Goal: Information Seeking & Learning: Learn about a topic

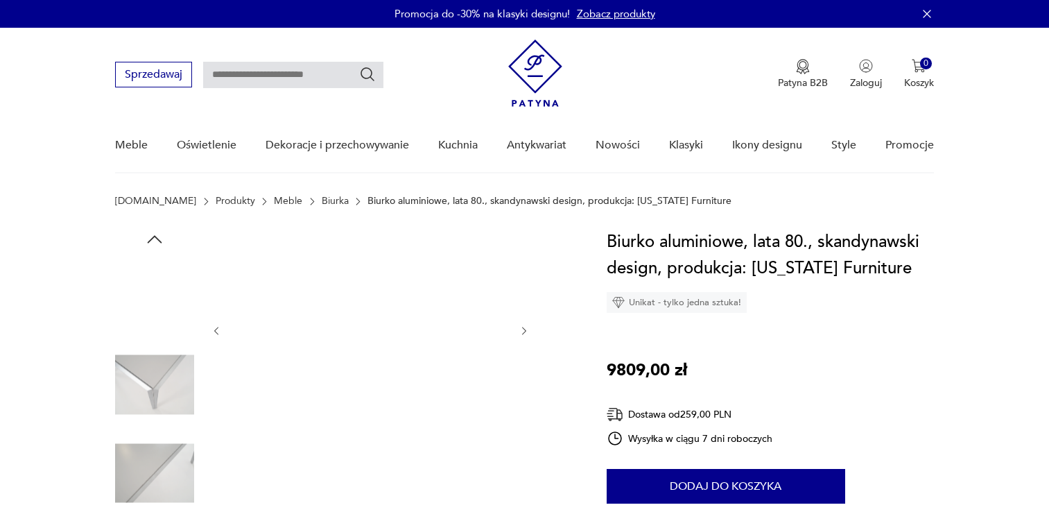
scroll to position [69, 0]
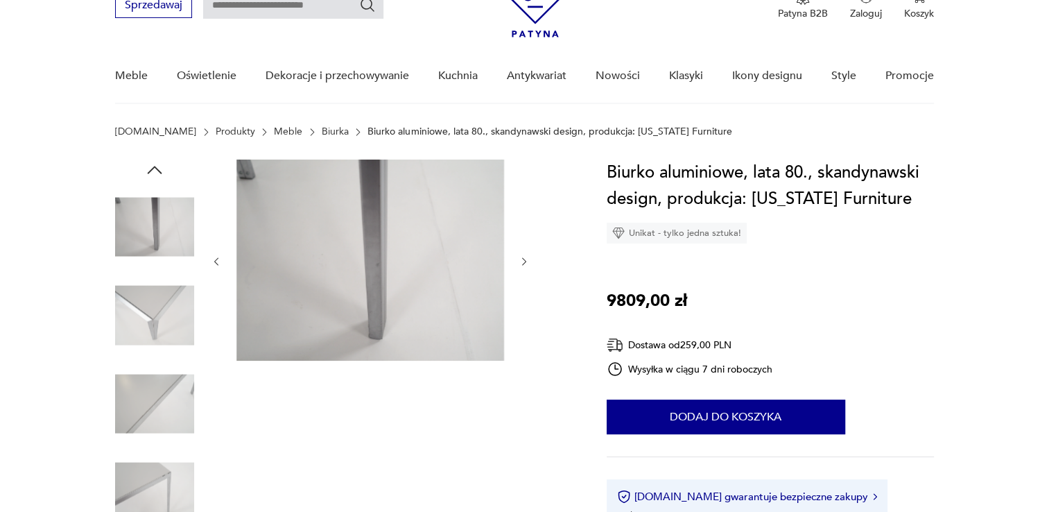
click at [524, 261] on icon "button" at bounding box center [524, 262] width 12 height 12
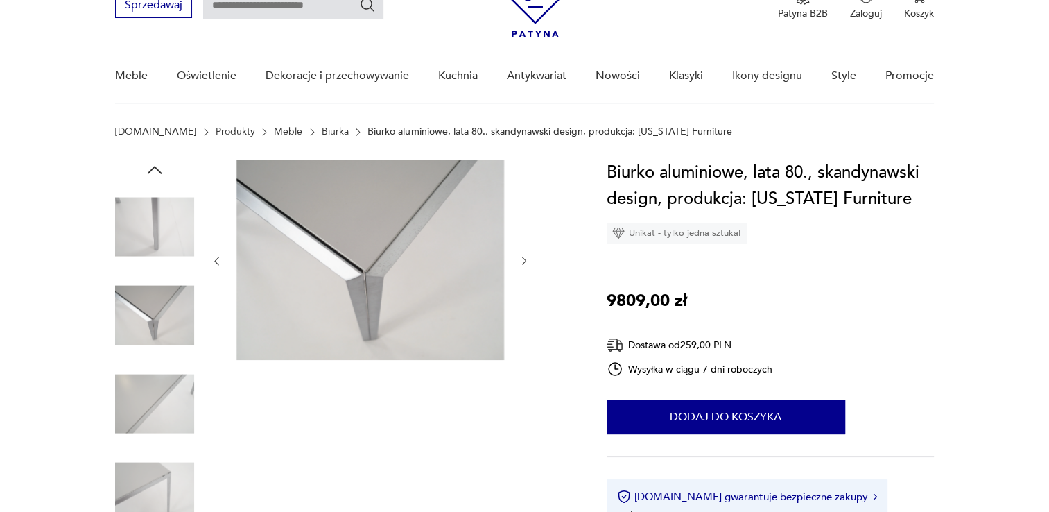
scroll to position [0, 0]
click at [524, 261] on icon "button" at bounding box center [524, 261] width 12 height 12
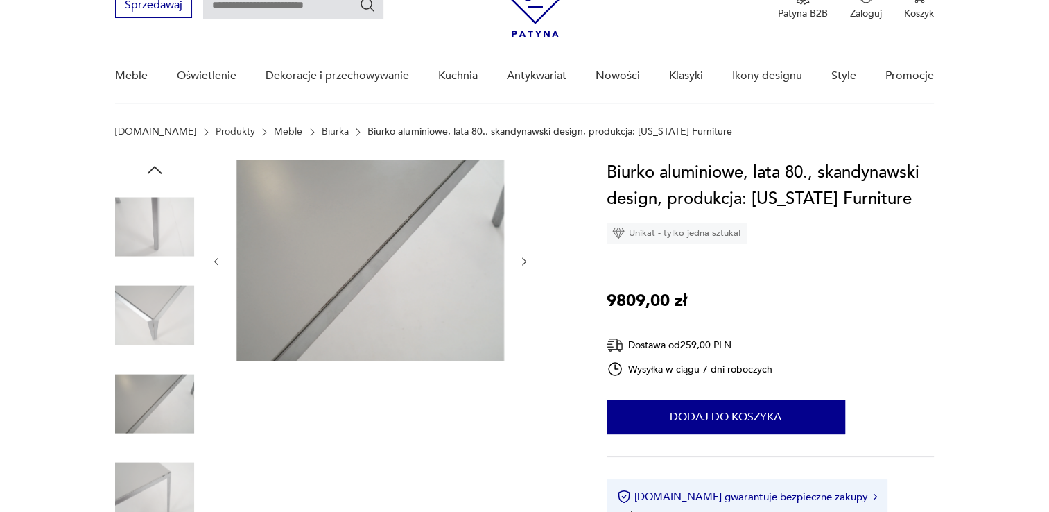
click at [524, 261] on icon "button" at bounding box center [524, 262] width 12 height 12
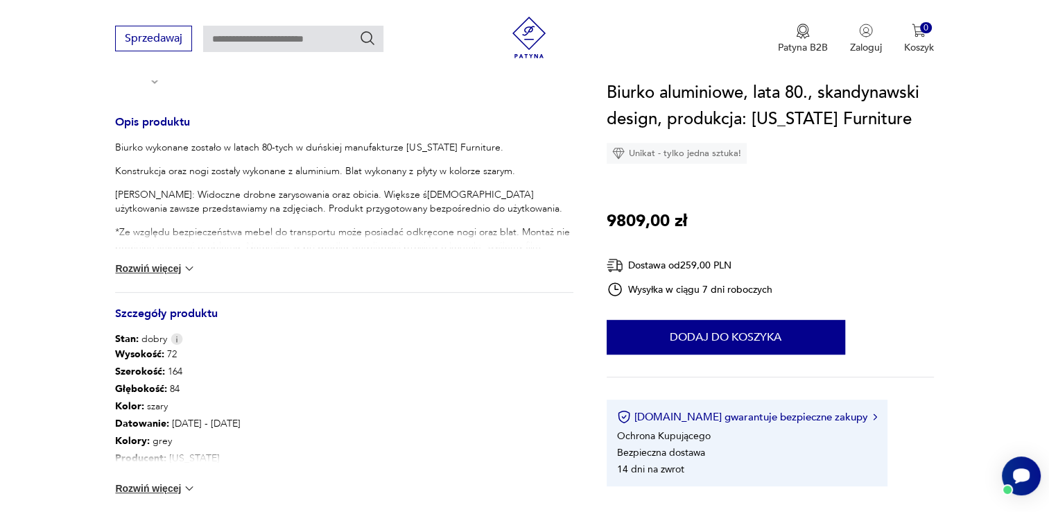
scroll to position [624, 0]
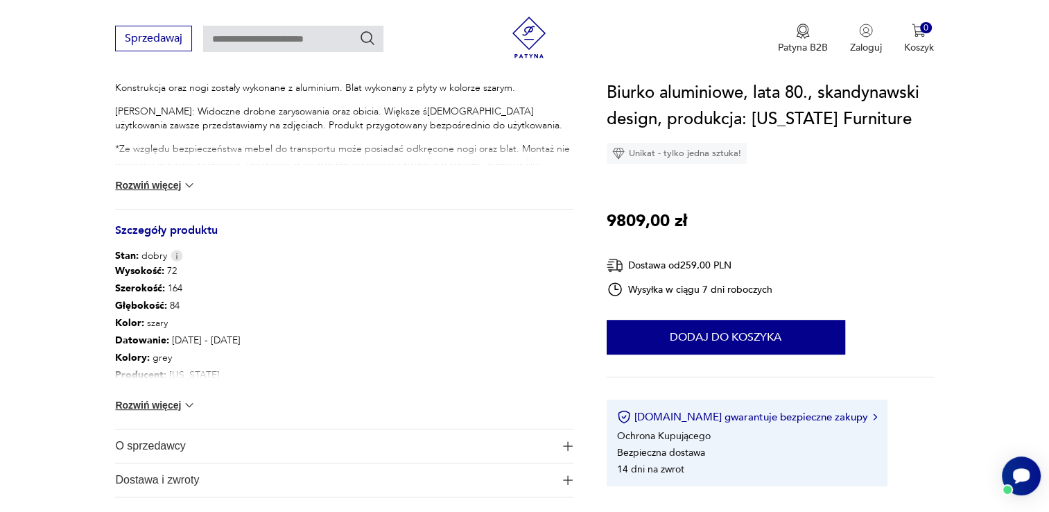
click at [176, 406] on button "Rozwiń więcej" at bounding box center [155, 405] width 80 height 14
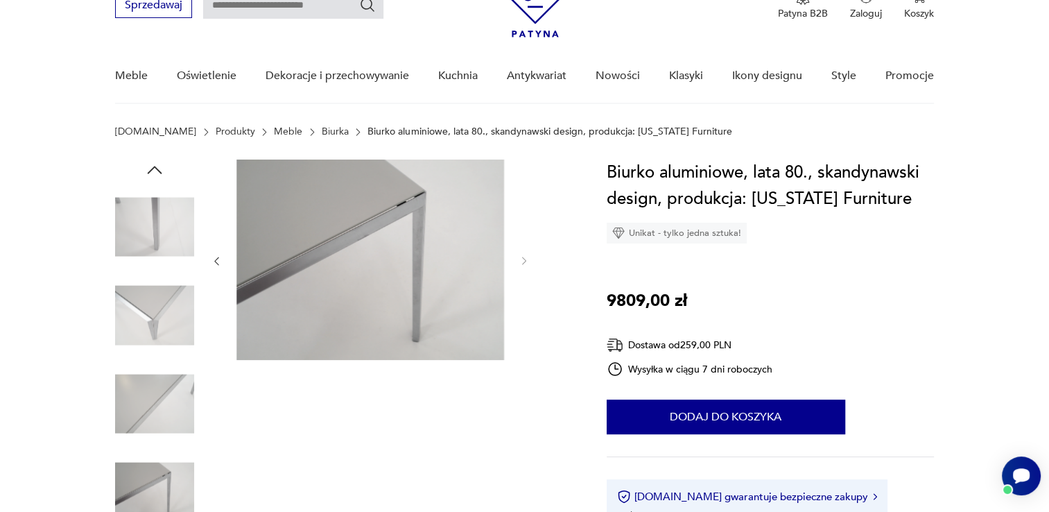
scroll to position [0, 0]
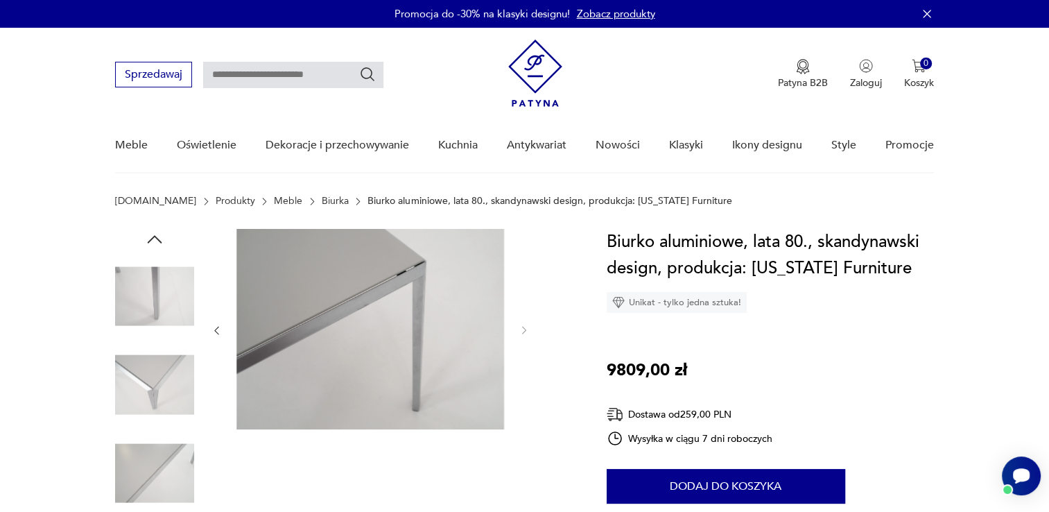
click at [217, 331] on icon "button" at bounding box center [217, 330] width 12 height 12
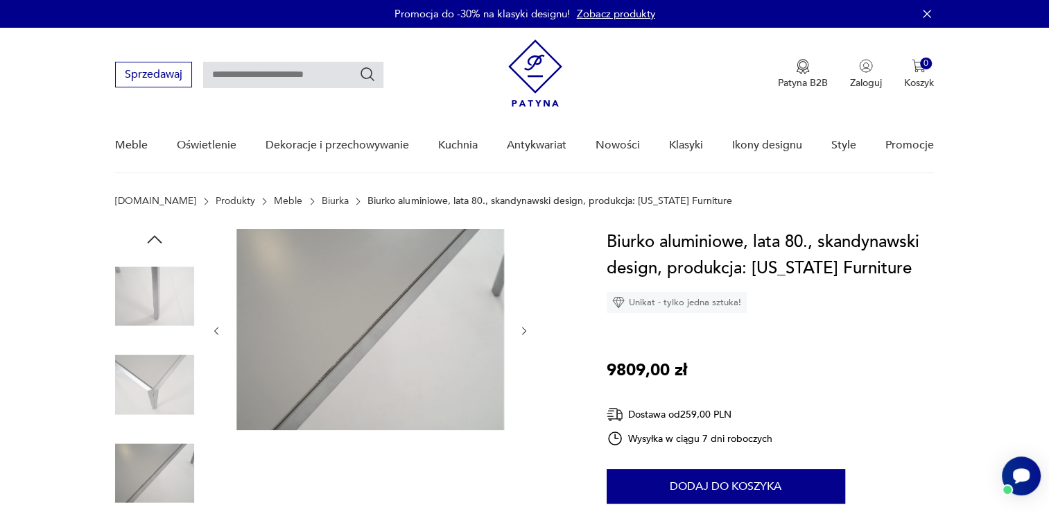
click at [217, 331] on icon "button" at bounding box center [217, 331] width 12 height 12
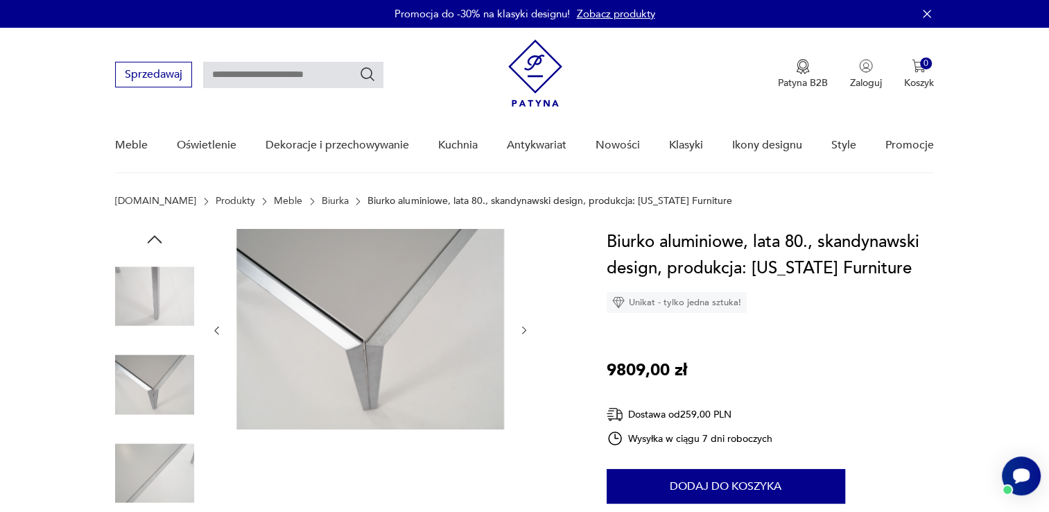
click at [217, 331] on icon "button" at bounding box center [217, 330] width 12 height 12
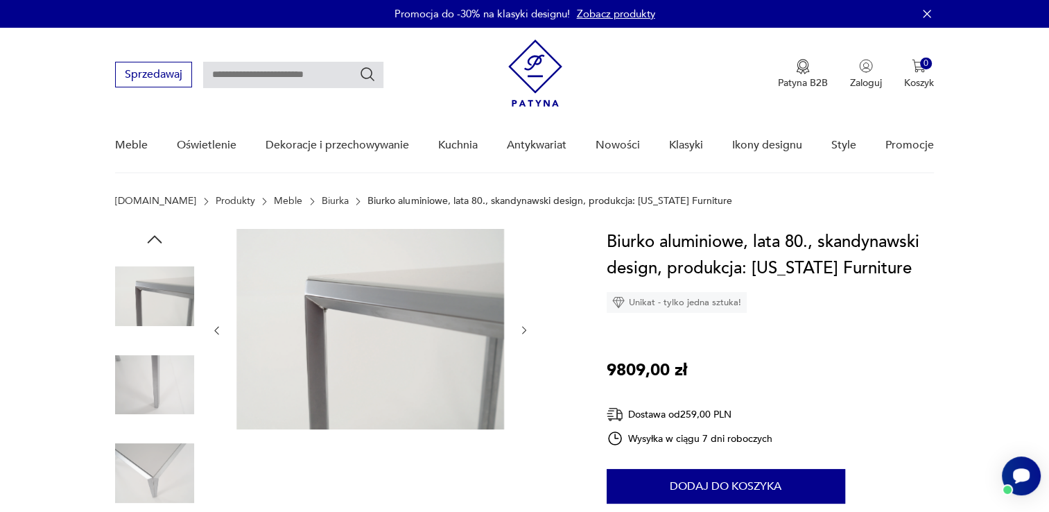
click at [217, 331] on icon "button" at bounding box center [217, 330] width 12 height 12
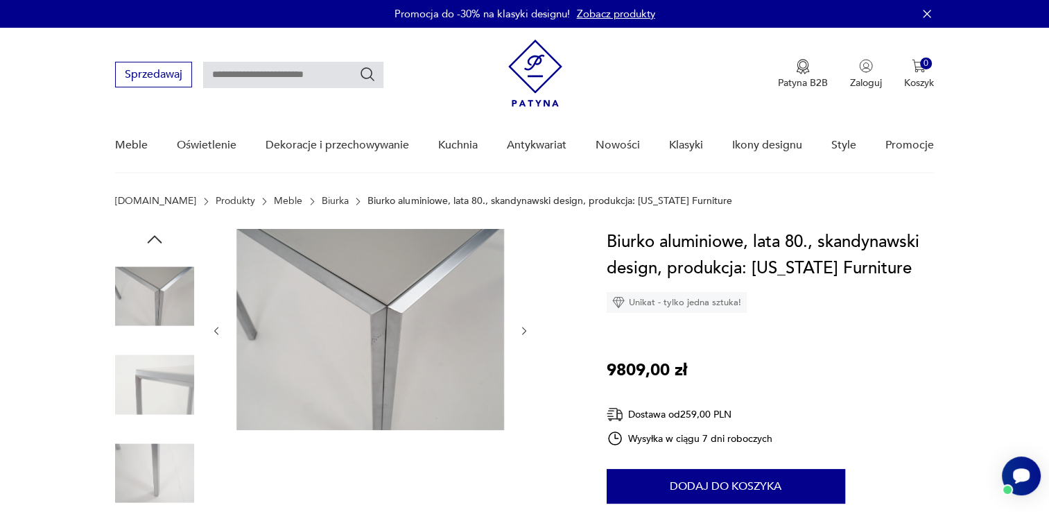
click at [217, 331] on icon "button" at bounding box center [217, 331] width 12 height 12
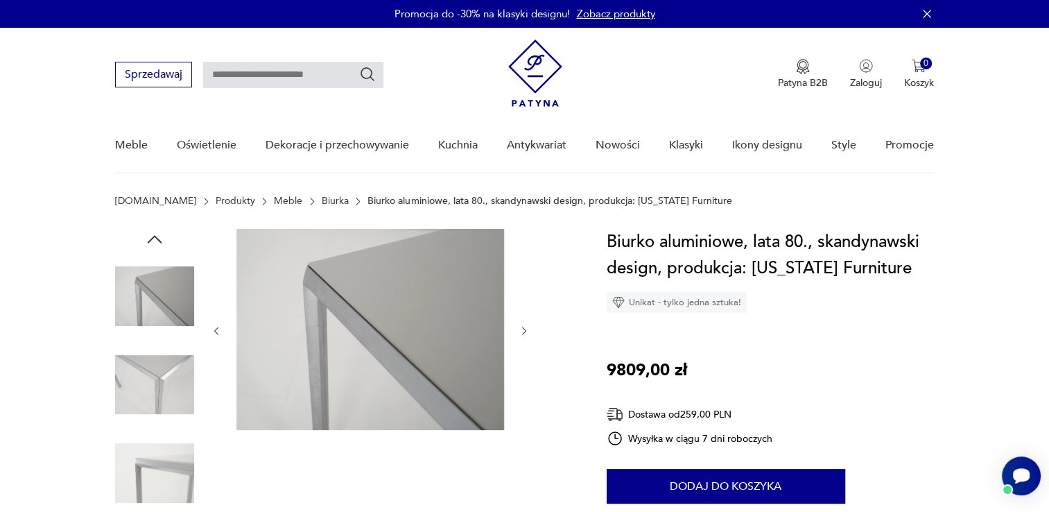
click at [217, 331] on icon "button" at bounding box center [217, 331] width 12 height 12
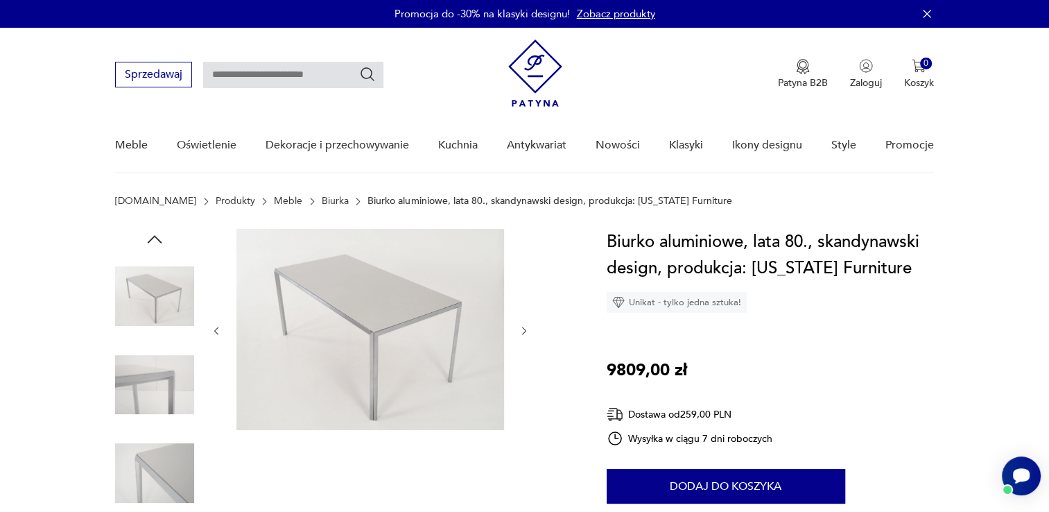
click at [217, 331] on icon "button" at bounding box center [217, 331] width 12 height 12
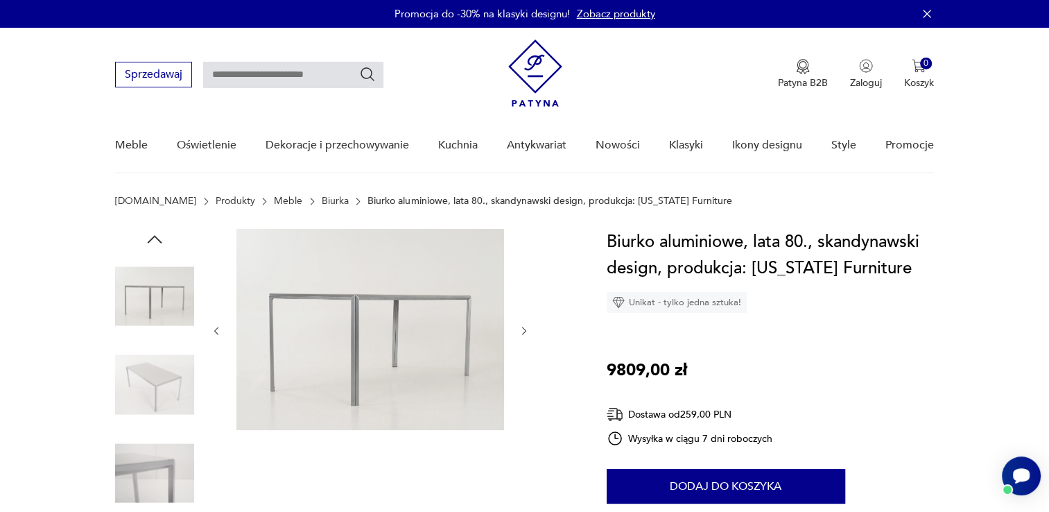
click at [217, 331] on icon "button" at bounding box center [217, 331] width 12 height 12
